Goal: Information Seeking & Learning: Compare options

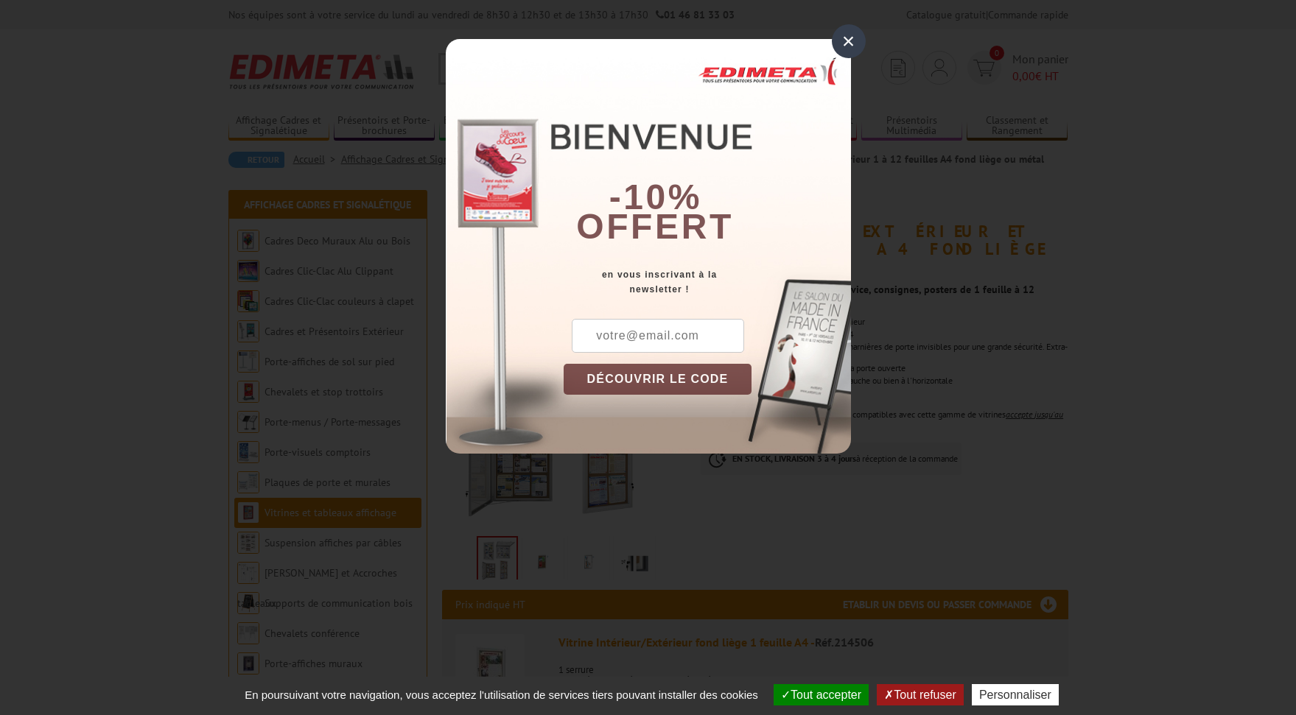
click at [844, 38] on div "×" at bounding box center [849, 41] width 34 height 34
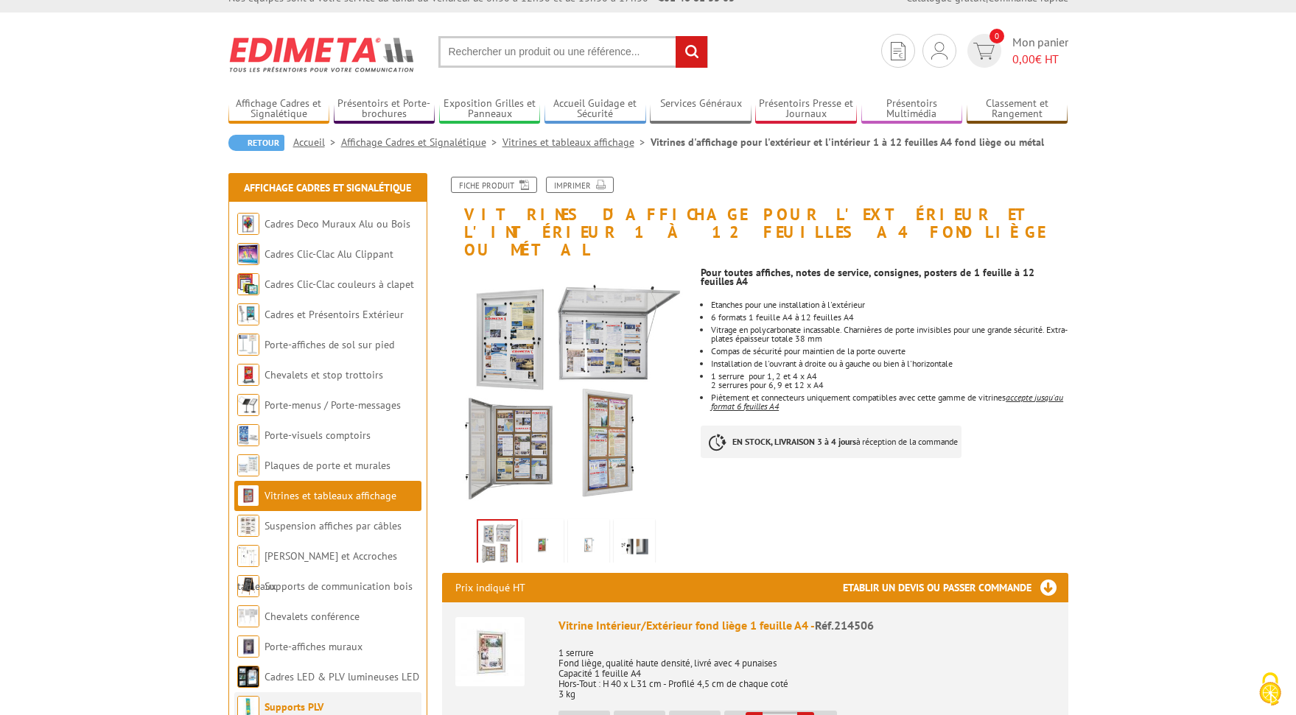
scroll to position [80, 0]
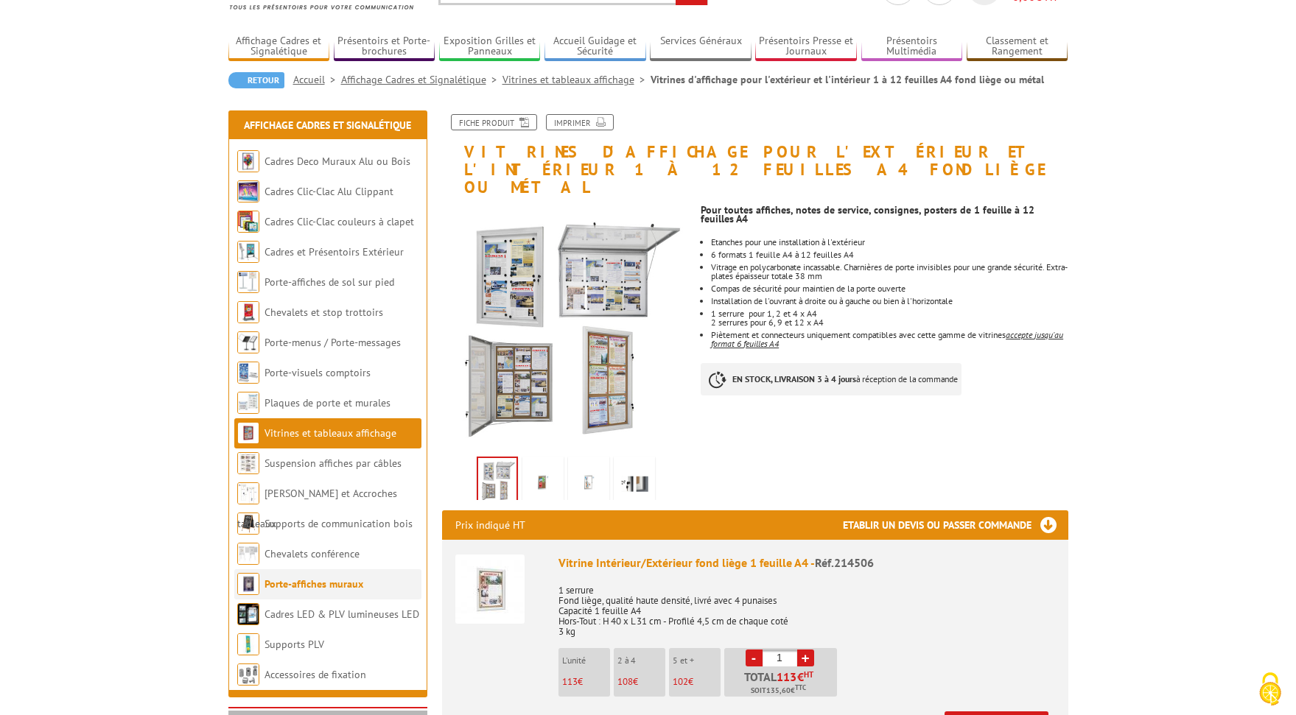
click at [297, 585] on link "Porte-affiches muraux" at bounding box center [313, 583] width 99 height 13
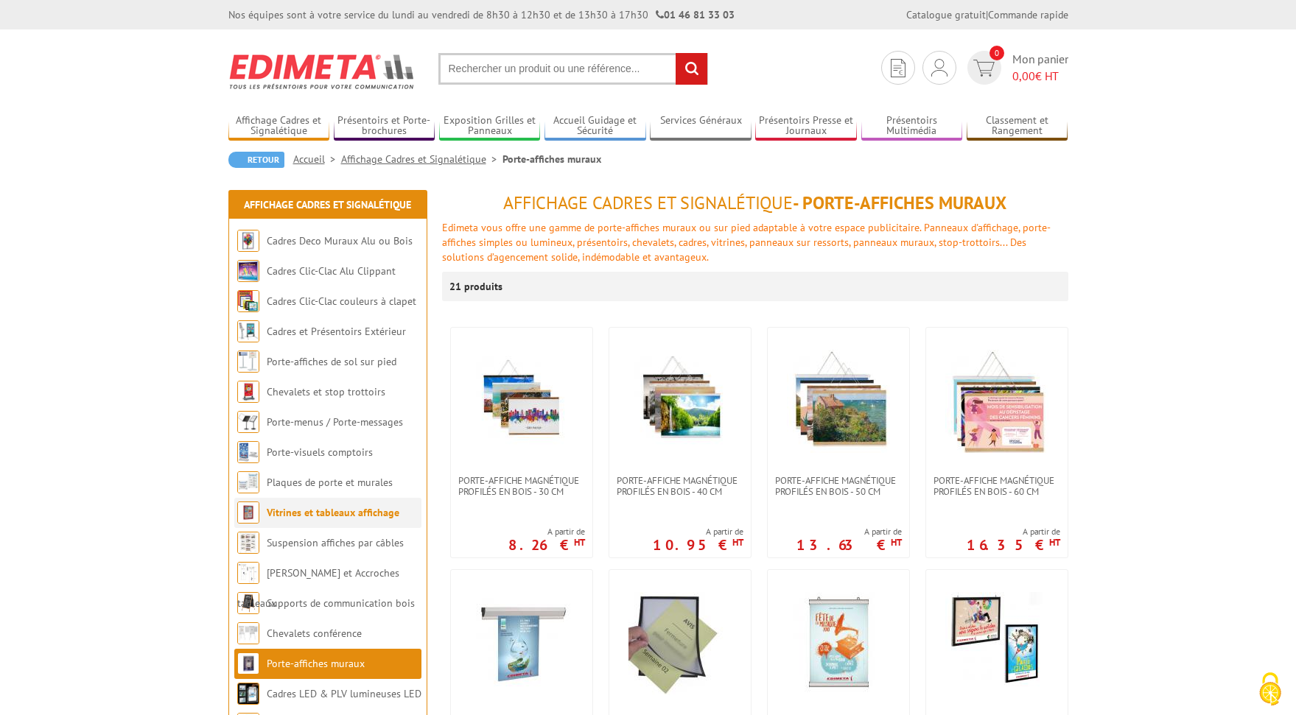
click at [316, 513] on link "Vitrines et tableaux affichage" at bounding box center [333, 512] width 133 height 13
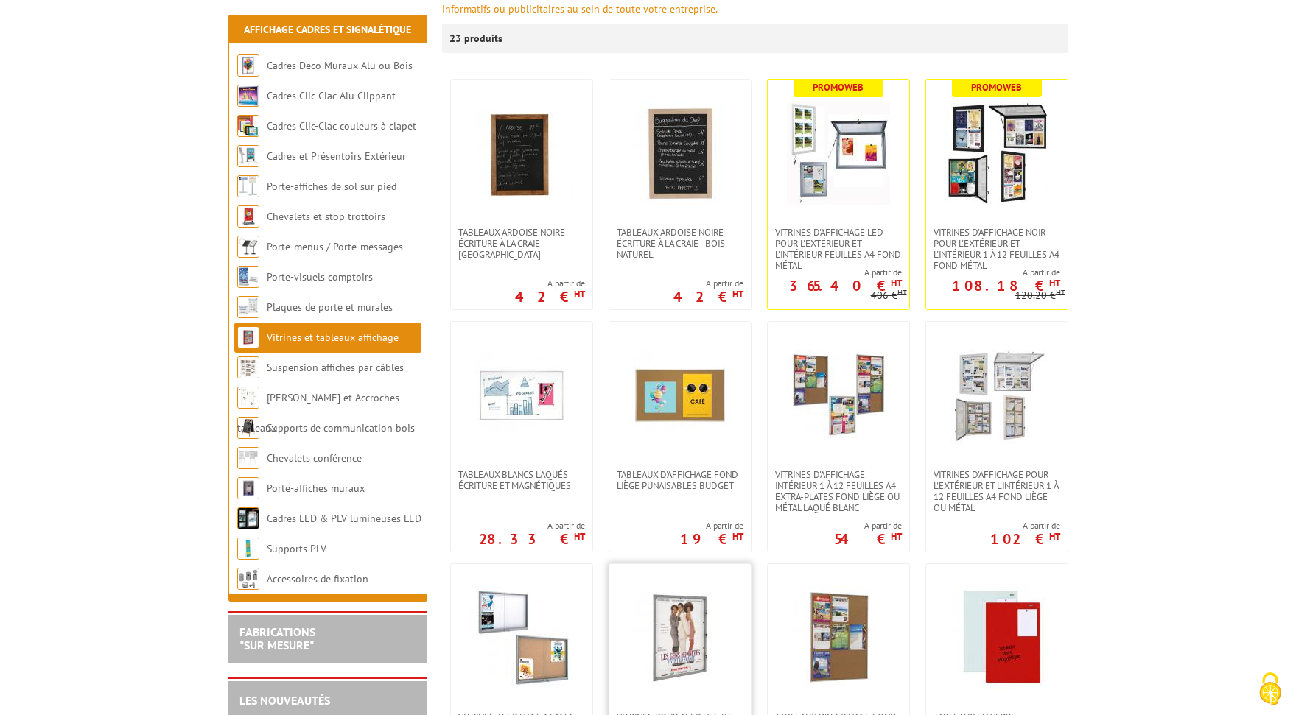
scroll to position [313, 0]
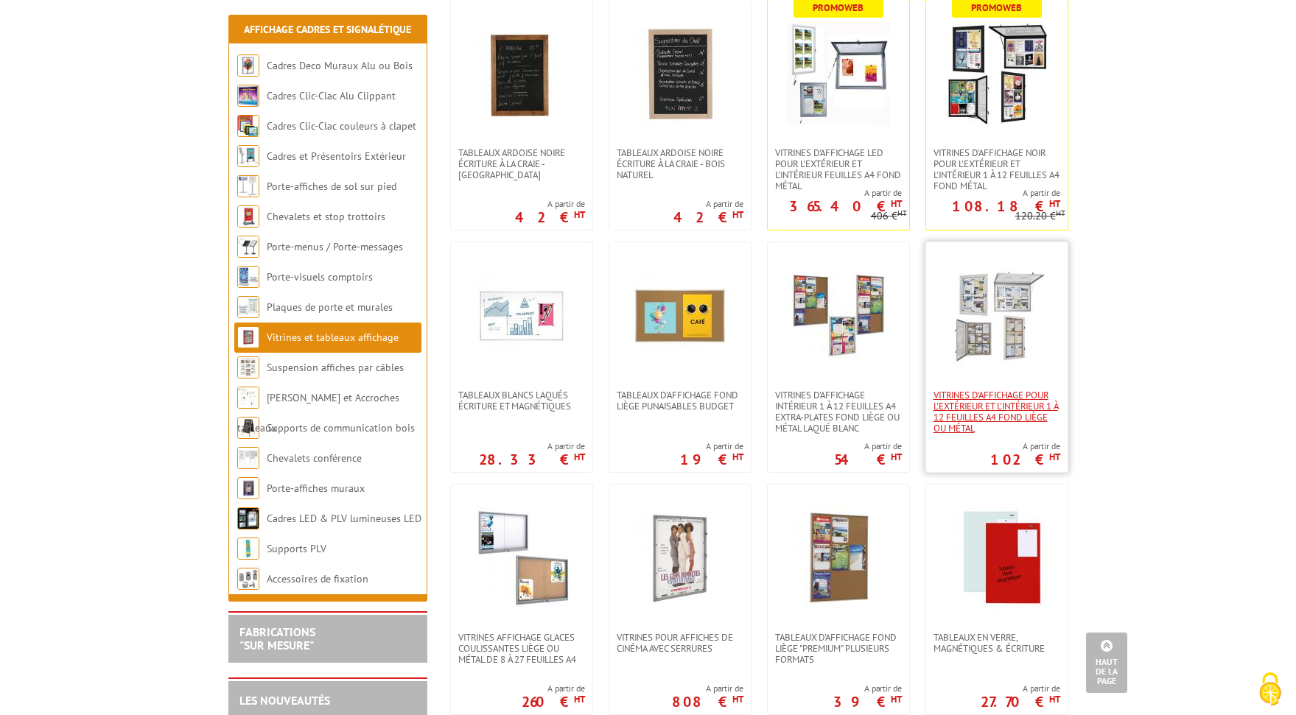
click at [1000, 403] on span "Vitrines d'affichage pour l'extérieur et l'intérieur 1 à 12 feuilles A4 fond li…" at bounding box center [996, 412] width 127 height 44
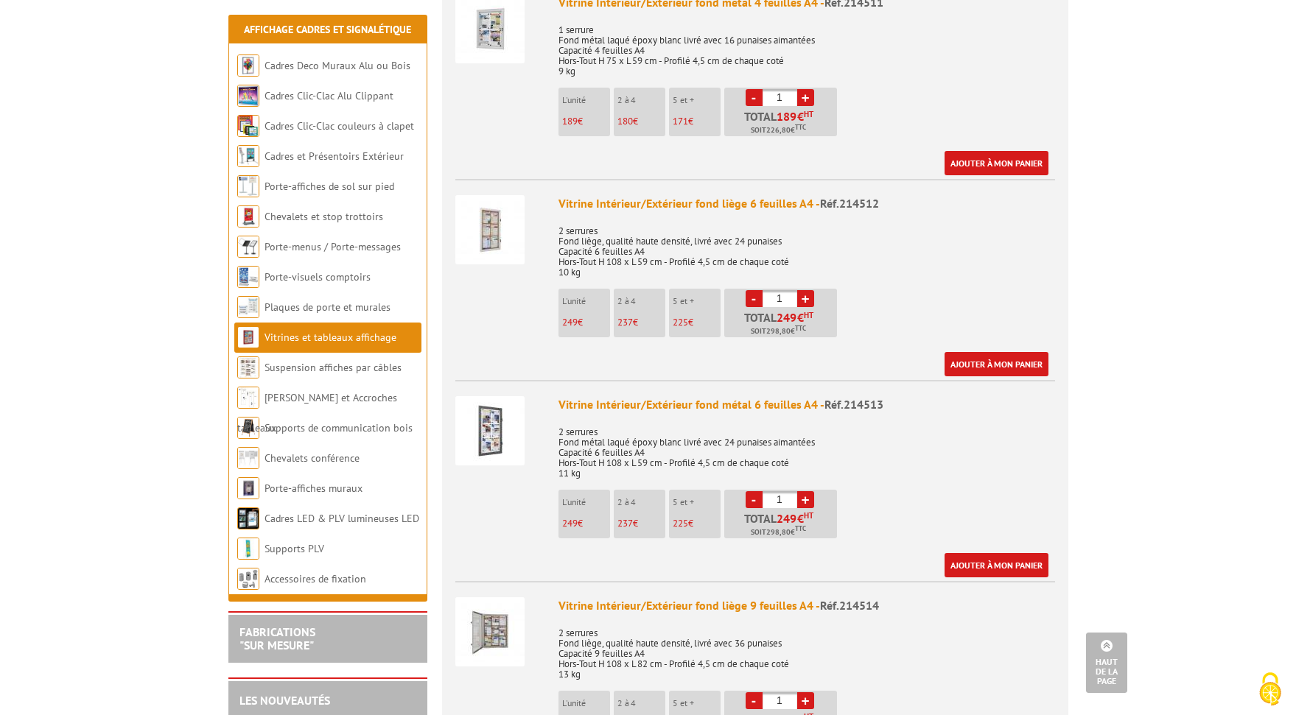
scroll to position [1653, 0]
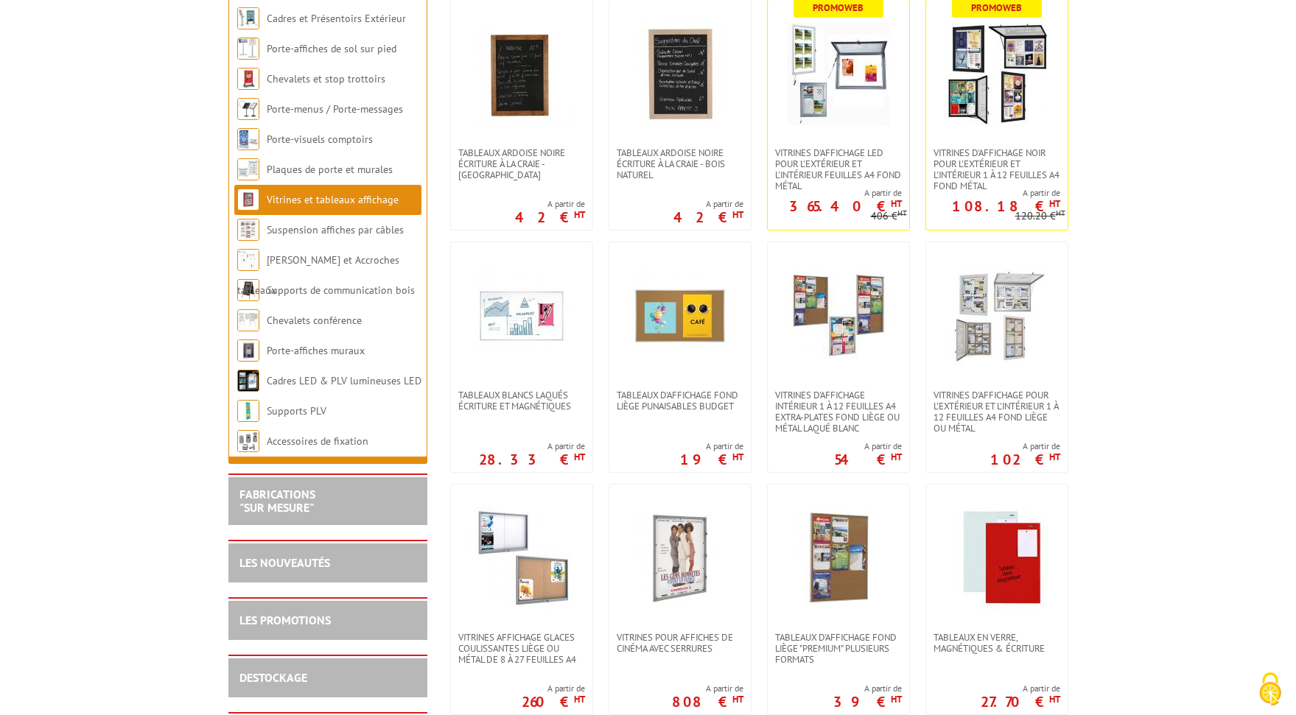
scroll to position [313, 0]
